Goal: Task Accomplishment & Management: Complete application form

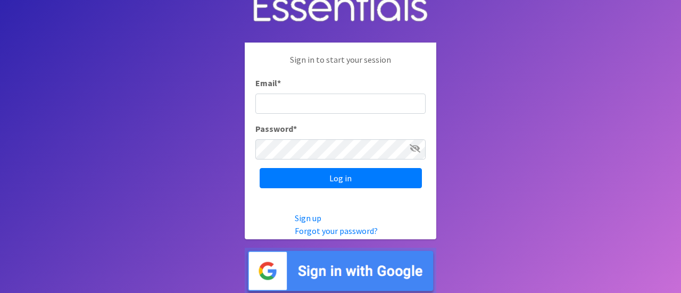
scroll to position [16, 0]
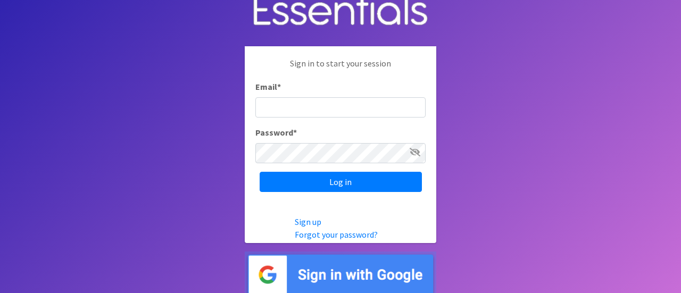
click at [353, 268] on img at bounding box center [341, 275] width 192 height 46
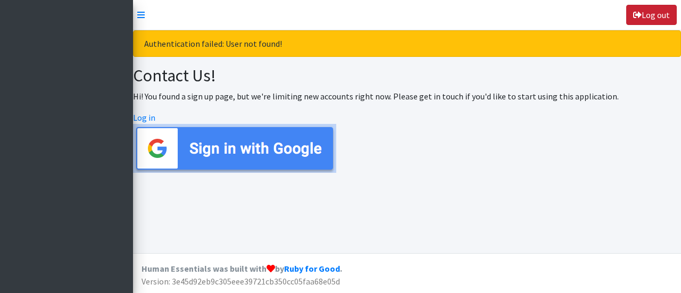
click at [650, 13] on link "Log out" at bounding box center [651, 15] width 51 height 20
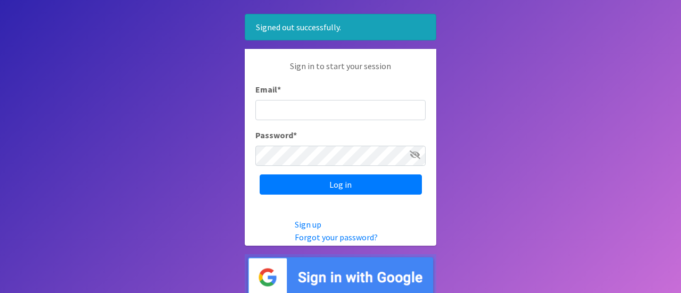
scroll to position [55, 0]
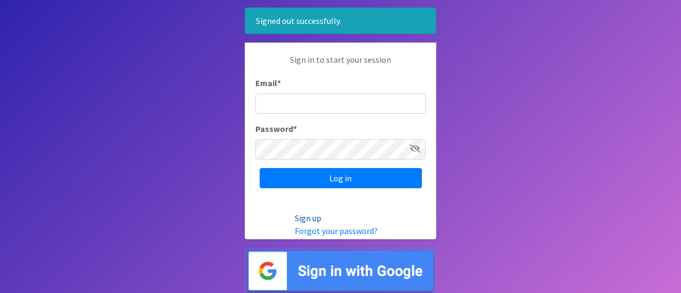
click at [315, 215] on link "Sign up" at bounding box center [308, 218] width 27 height 11
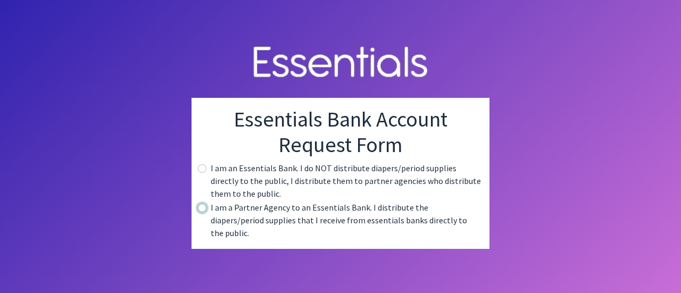
click at [203, 212] on input "radio" at bounding box center [202, 208] width 9 height 9
radio input "true"
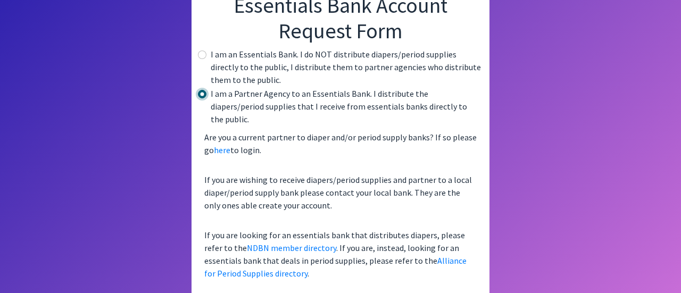
scroll to position [78, 0]
click at [294, 243] on link "NDBN member directory" at bounding box center [291, 248] width 89 height 11
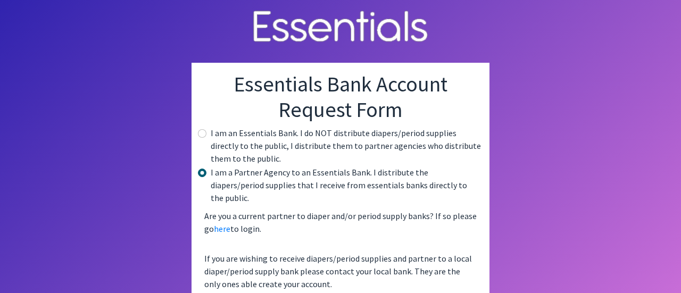
scroll to position [79, 0]
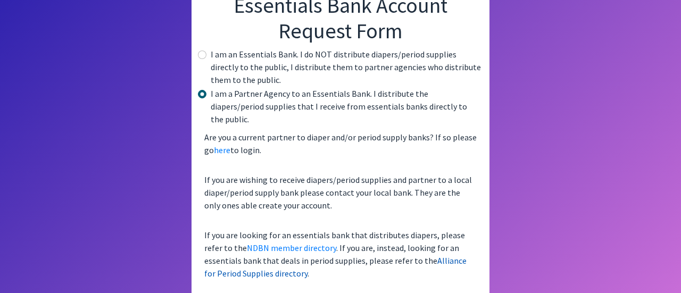
click at [405, 255] on link "Alliance for Period Supplies directory" at bounding box center [335, 266] width 262 height 23
